Goal: Transaction & Acquisition: Book appointment/travel/reservation

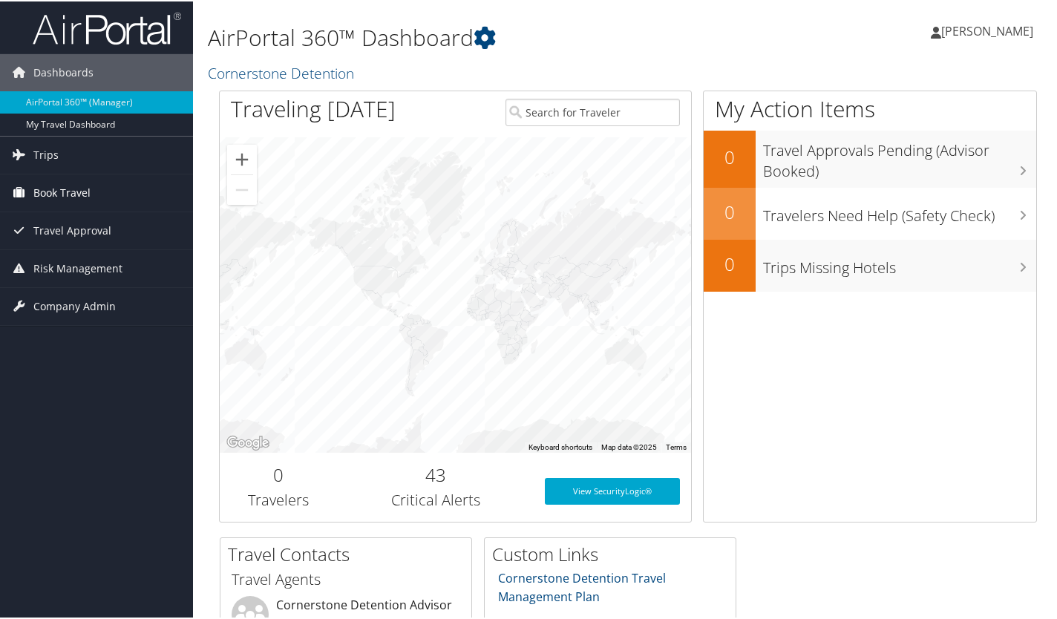
click at [63, 191] on span "Book Travel" at bounding box center [61, 191] width 57 height 37
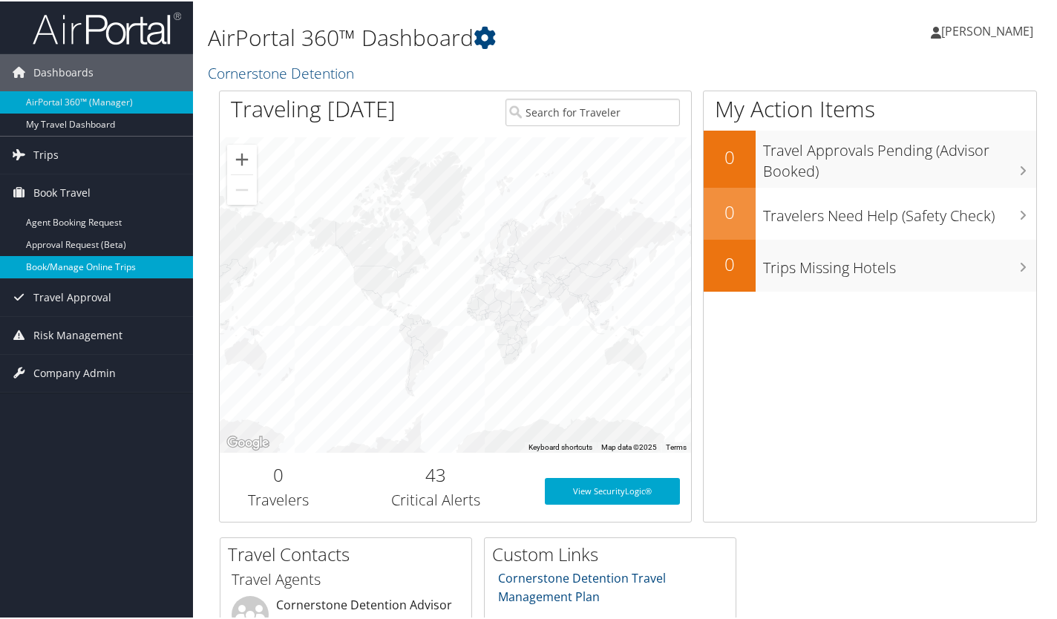
click at [73, 265] on link "Book/Manage Online Trips" at bounding box center [96, 266] width 193 height 22
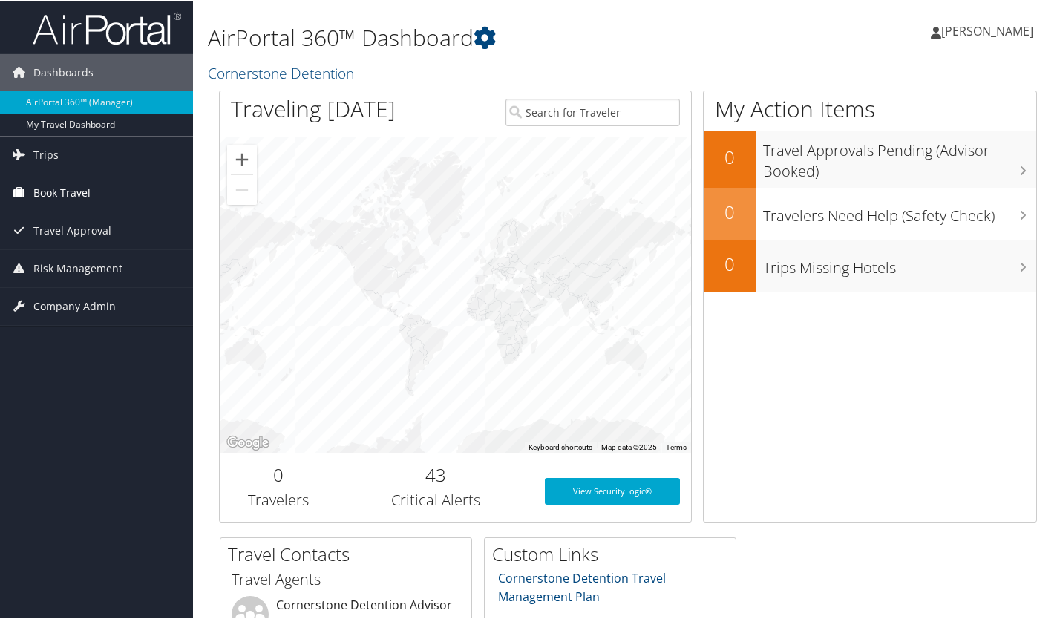
click at [63, 197] on span "Book Travel" at bounding box center [61, 191] width 57 height 37
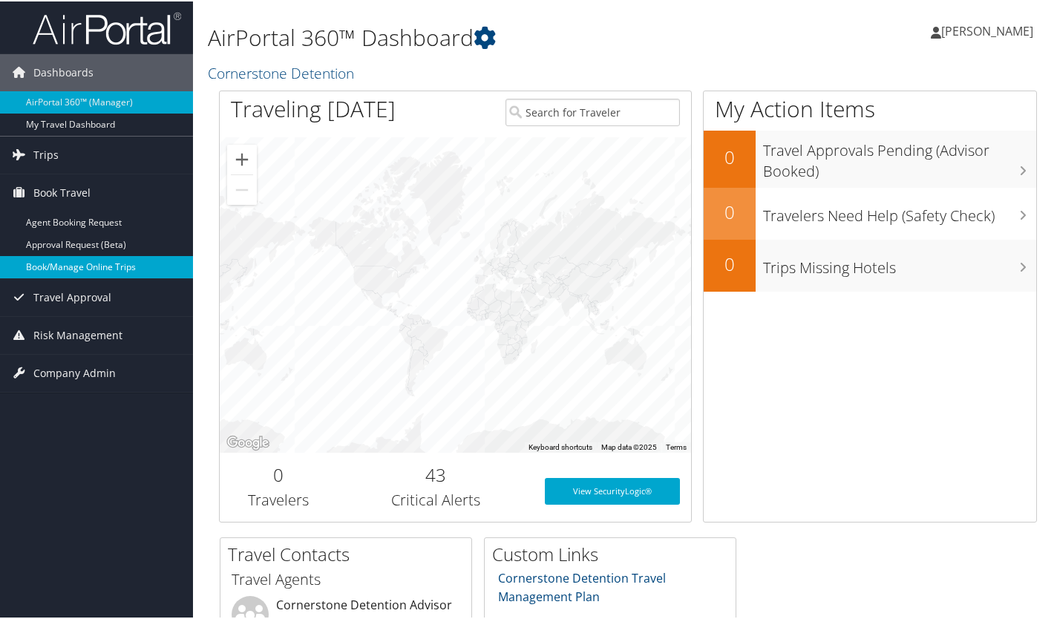
click at [65, 259] on link "Book/Manage Online Trips" at bounding box center [96, 266] width 193 height 22
click at [49, 267] on link "Book/Manage Online Trips" at bounding box center [96, 266] width 193 height 22
click at [63, 259] on link "Book/Manage Online Trips" at bounding box center [96, 266] width 193 height 22
